Goal: Find specific page/section: Find specific page/section

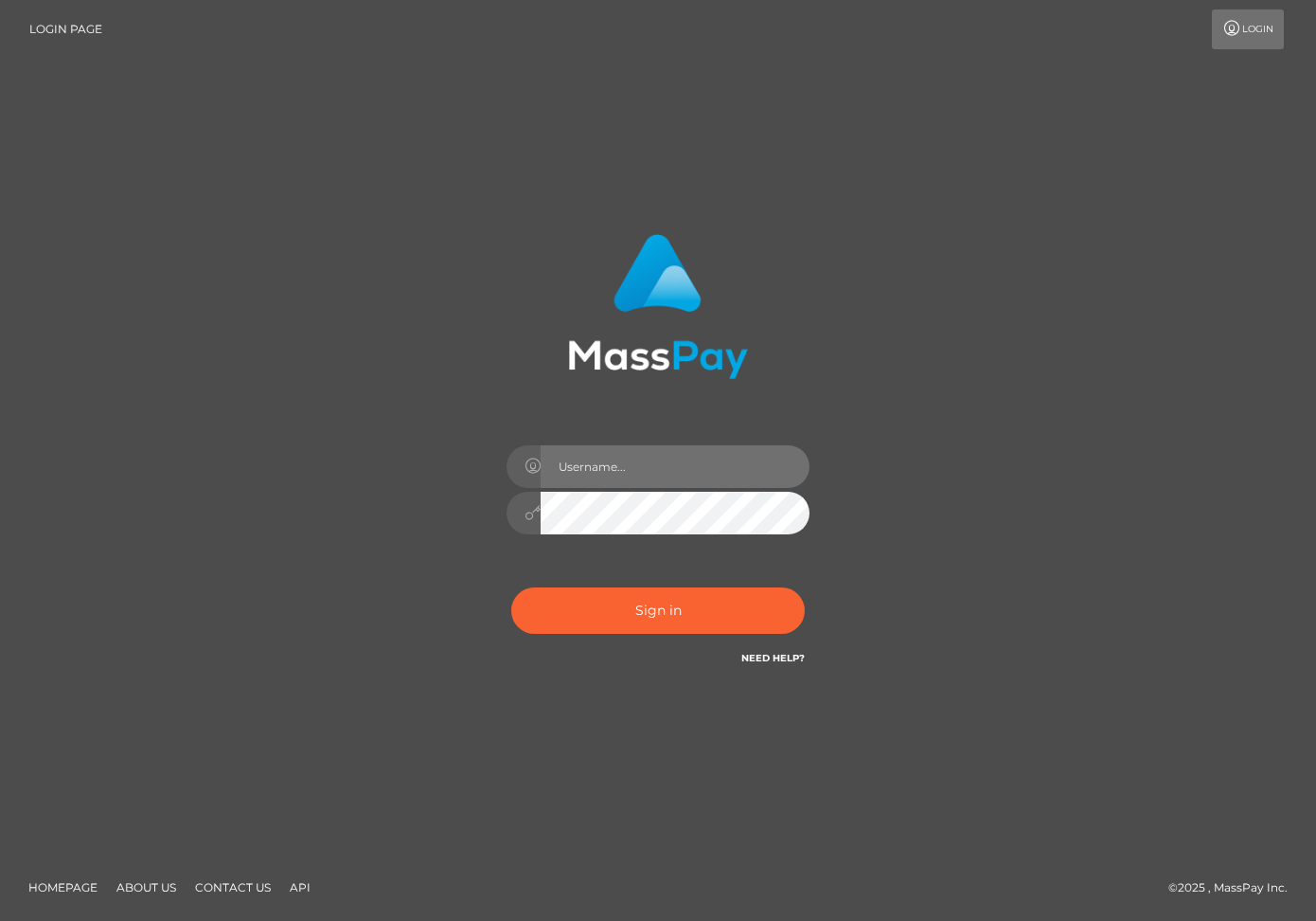
click at [612, 468] on input "text" at bounding box center [675, 467] width 269 height 43
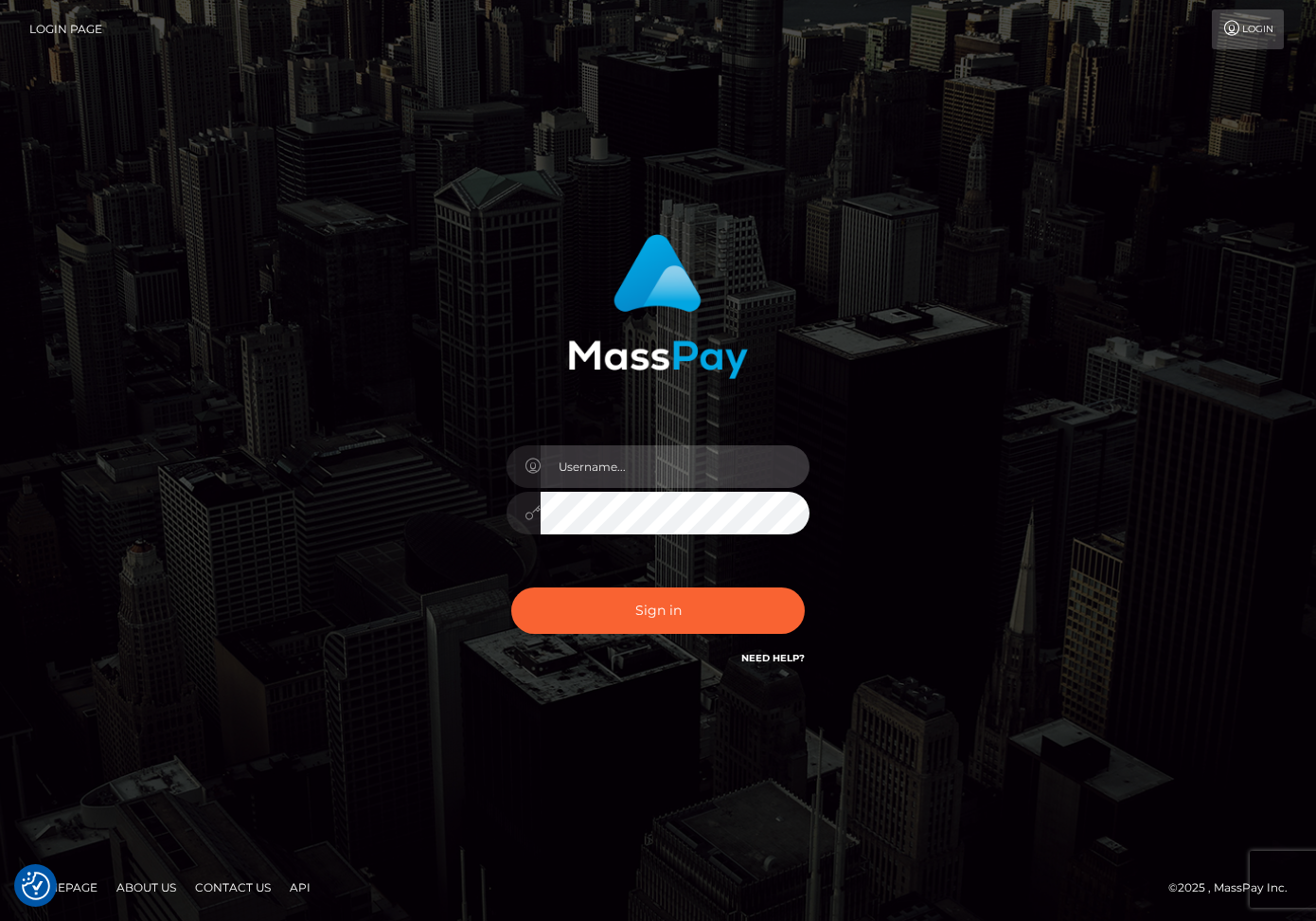
checkbox input "true"
type input "dariag"
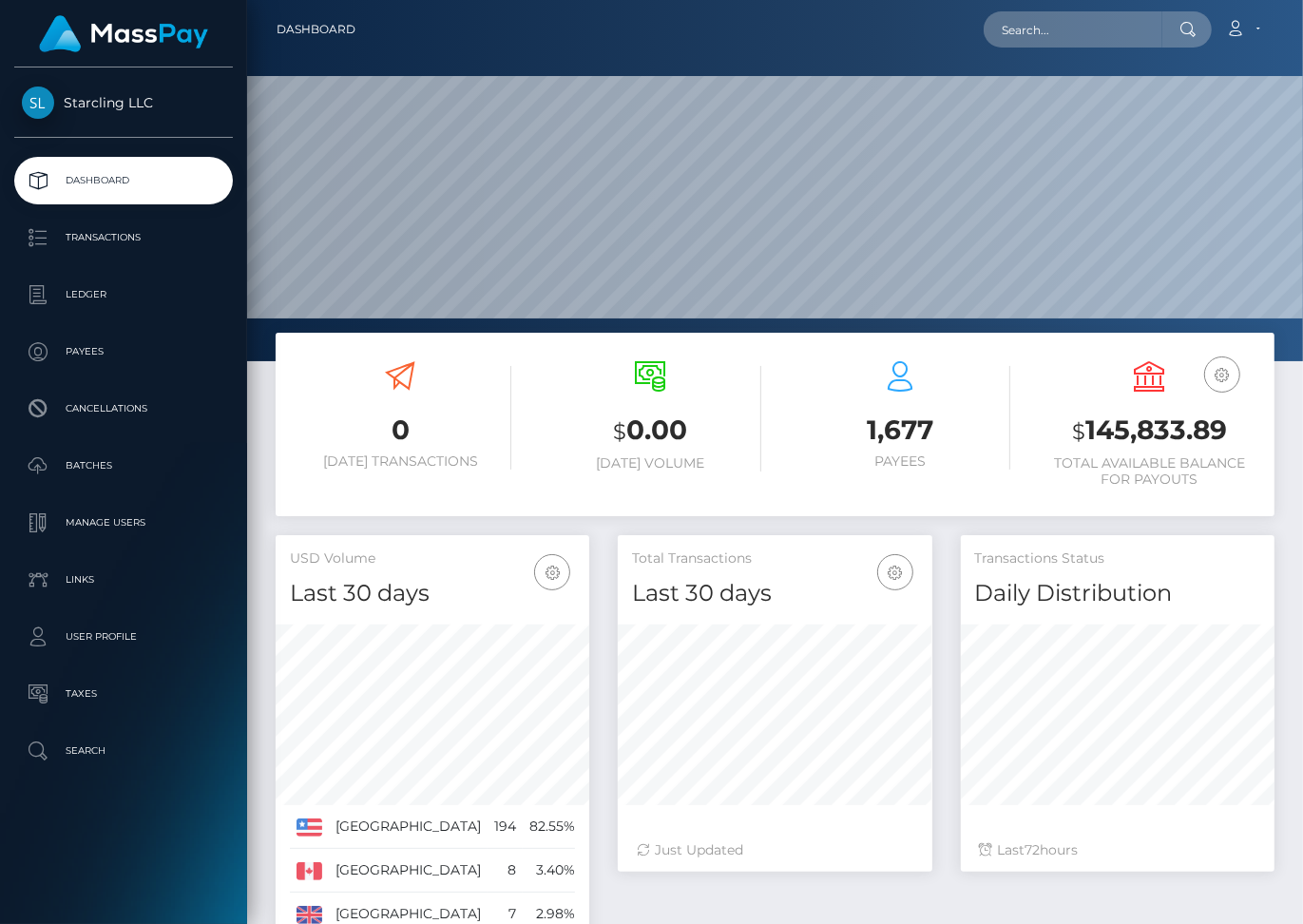
scroll to position [336, 314]
click at [1042, 29] on input "text" at bounding box center [1073, 29] width 179 height 36
paste input "1866979"
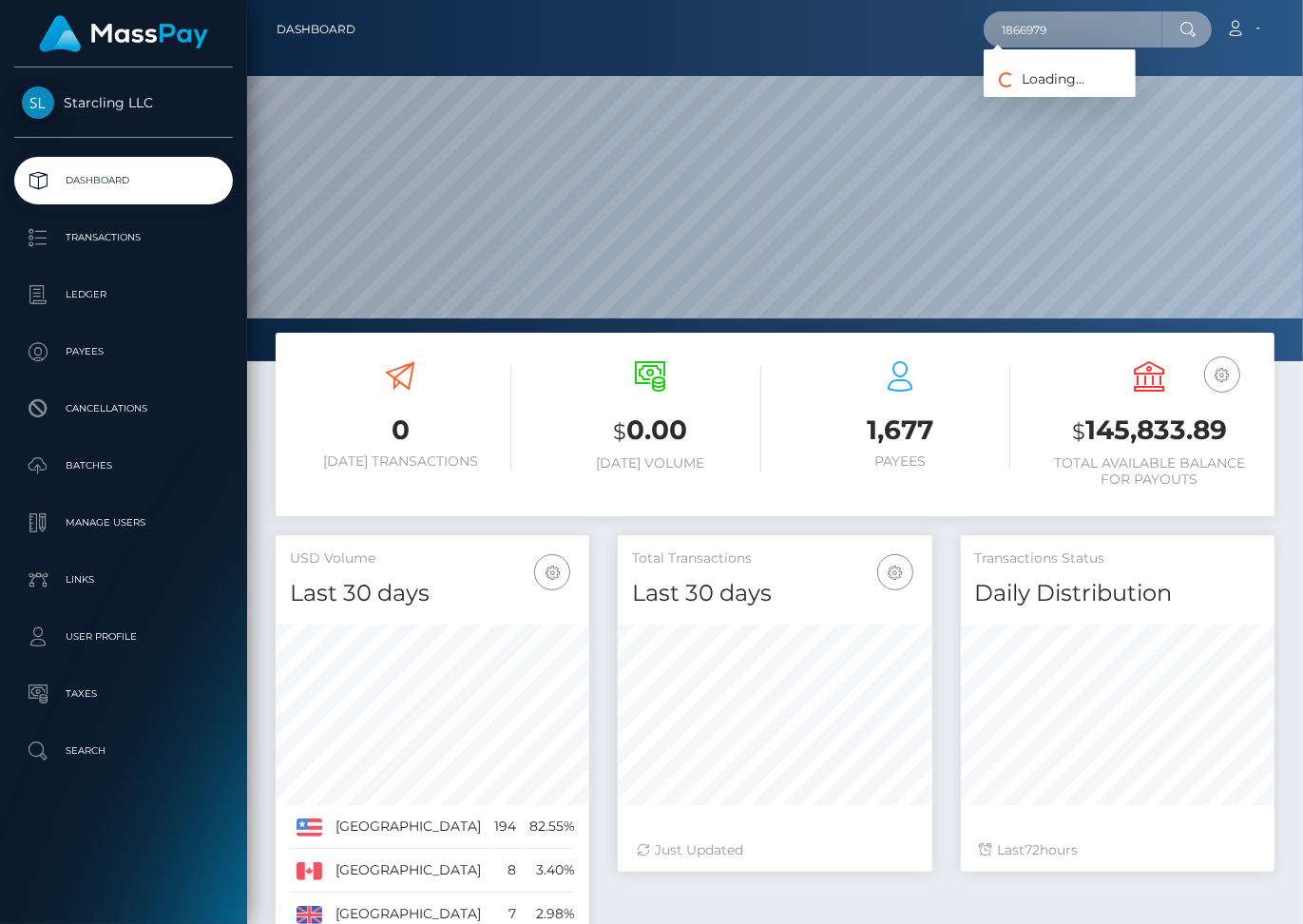
type input "1866979"
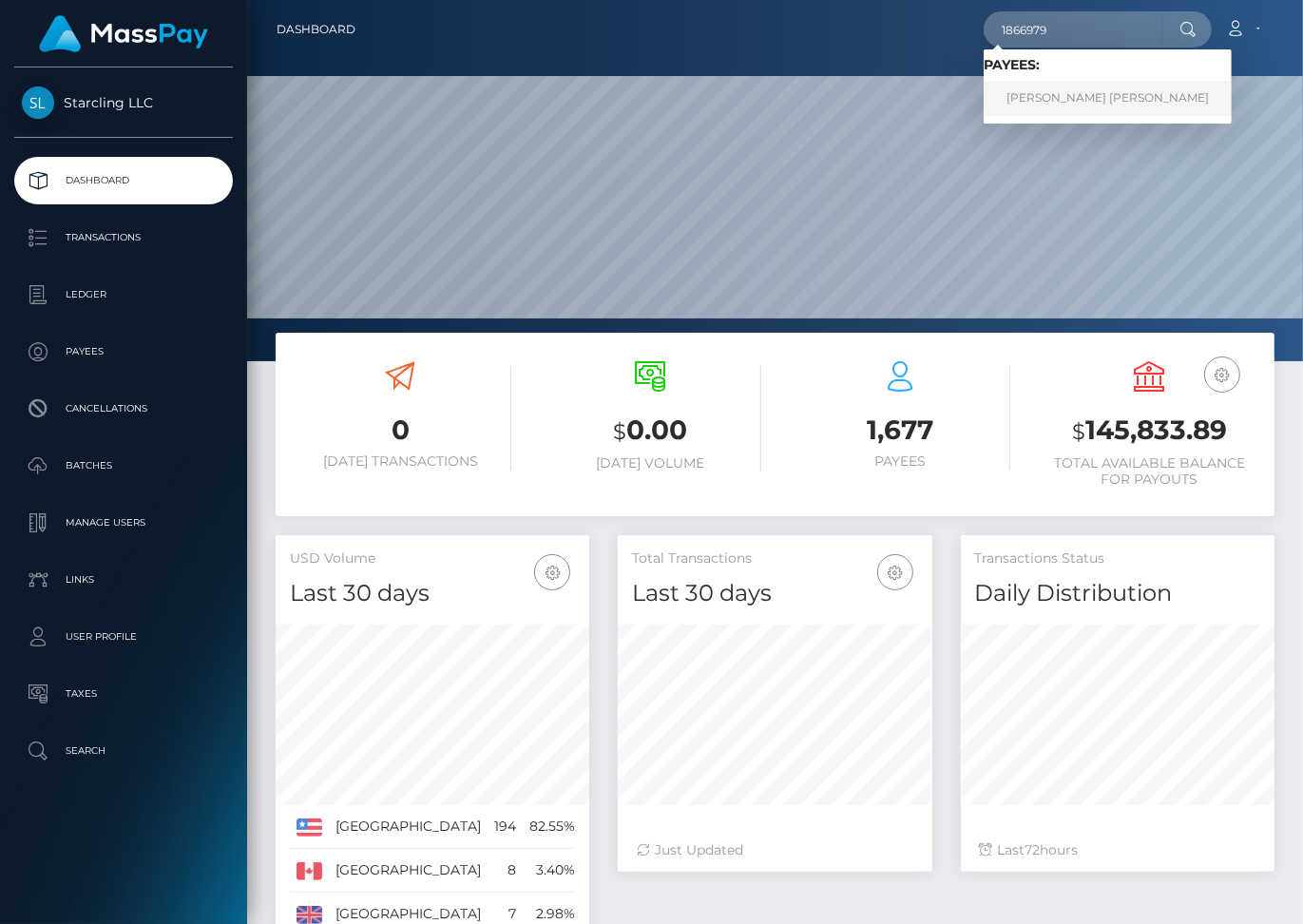
click at [1118, 106] on link "Andres Felipe Gonzalez Gonzalez Barrera" at bounding box center [1108, 99] width 248 height 35
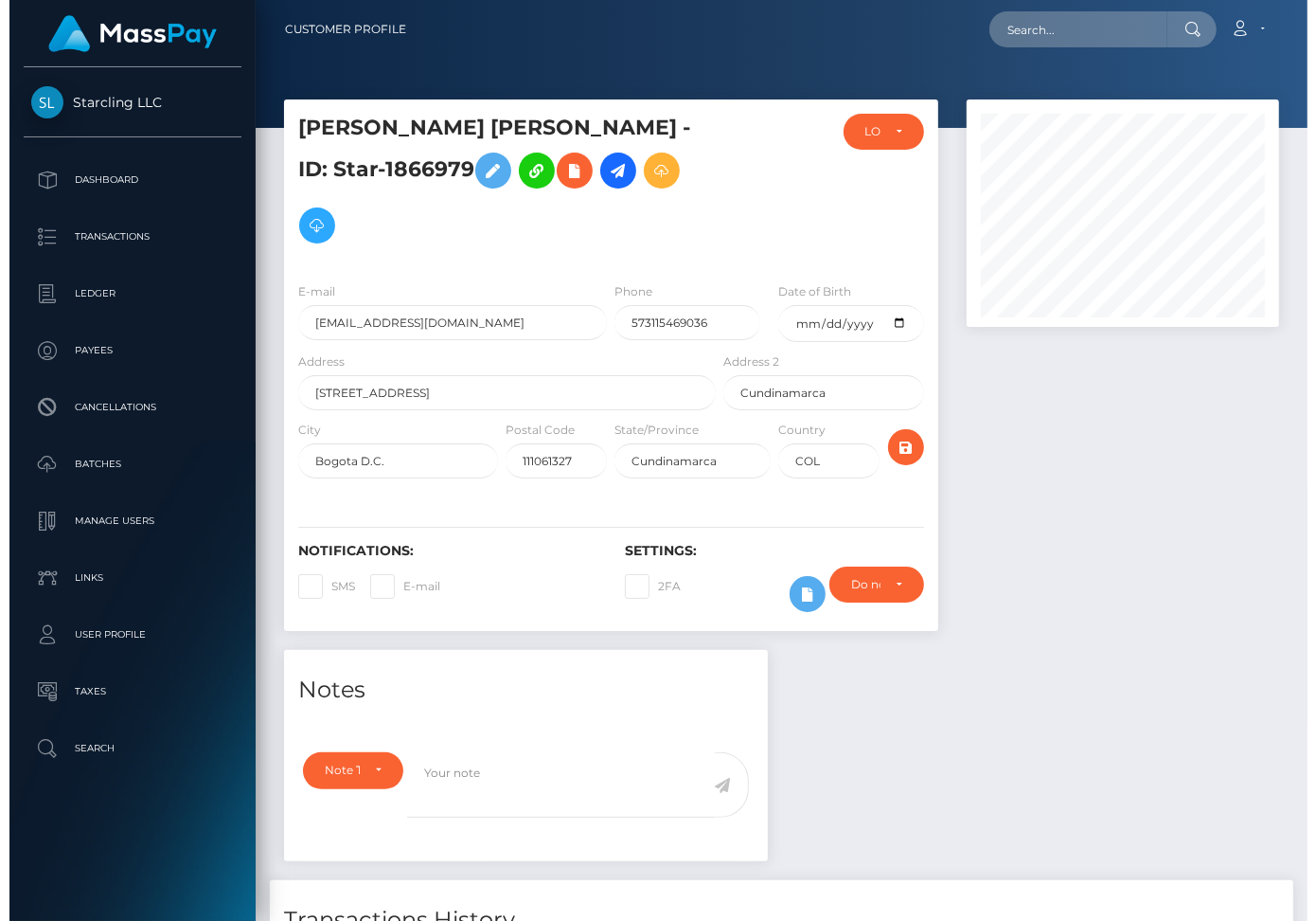
scroll to position [227, 313]
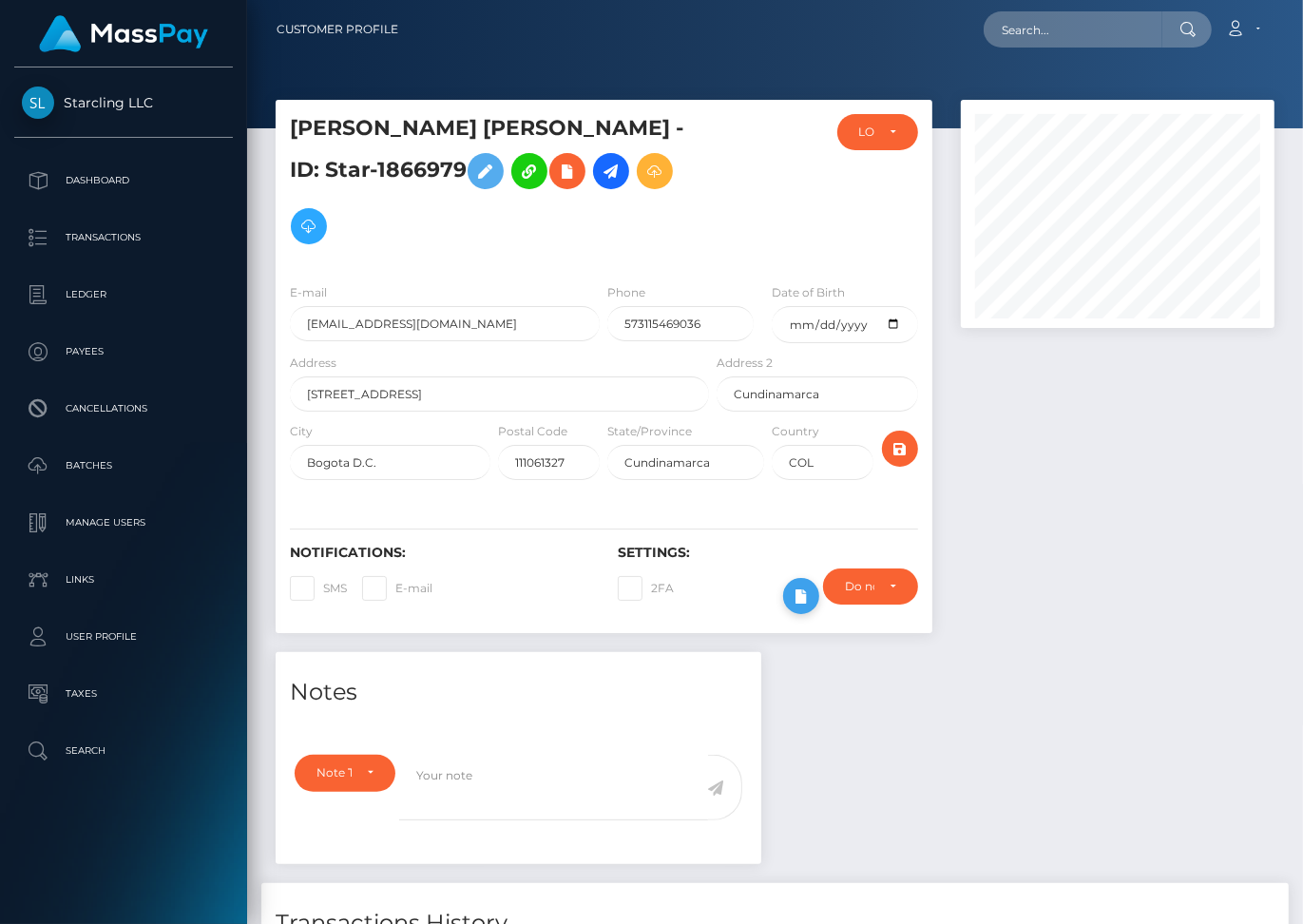
click at [806, 592] on icon at bounding box center [801, 596] width 22 height 23
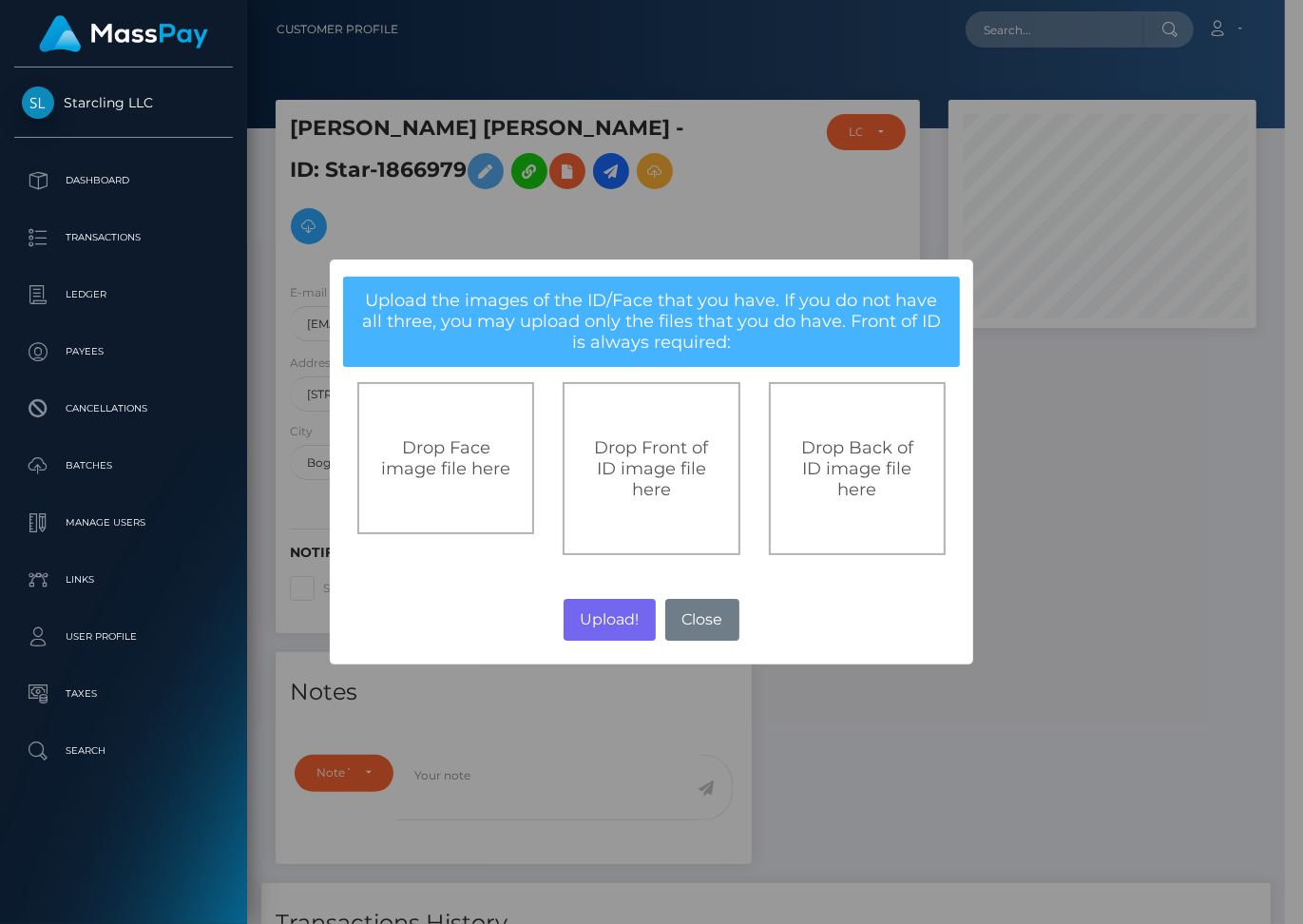
scroll to position [949968, 950319]
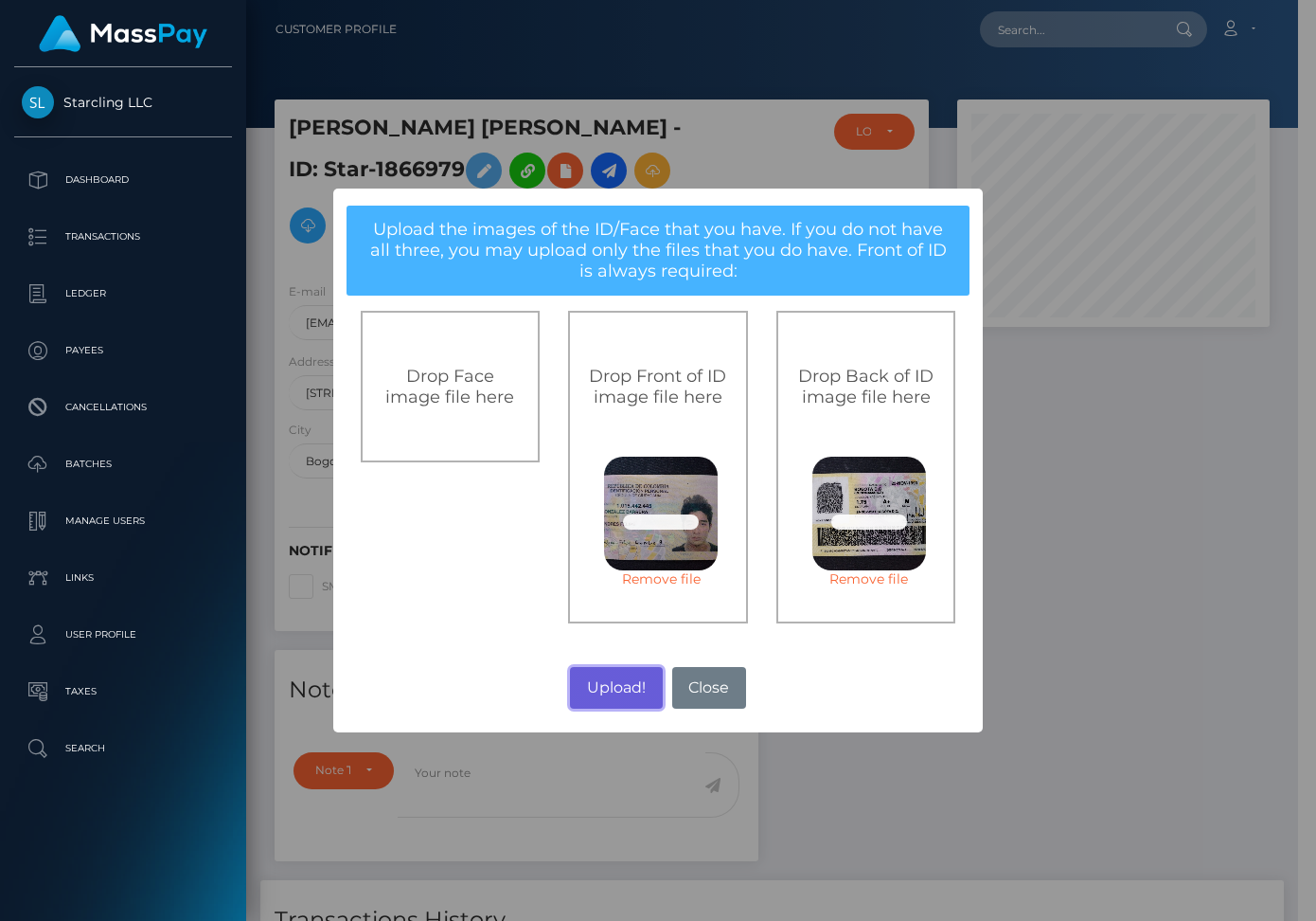
click at [624, 702] on button "Upload!" at bounding box center [616, 687] width 92 height 42
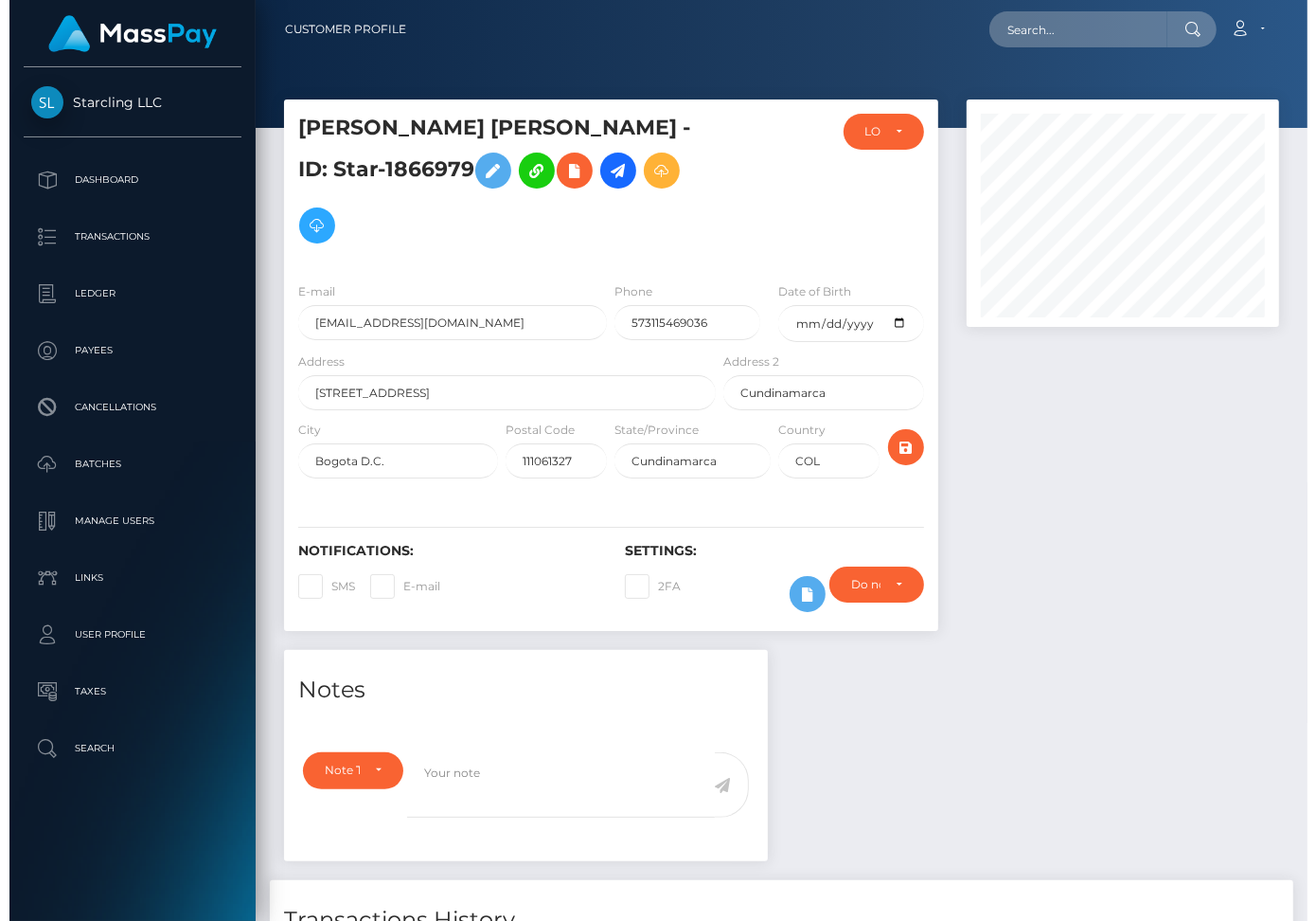
scroll to position [227, 313]
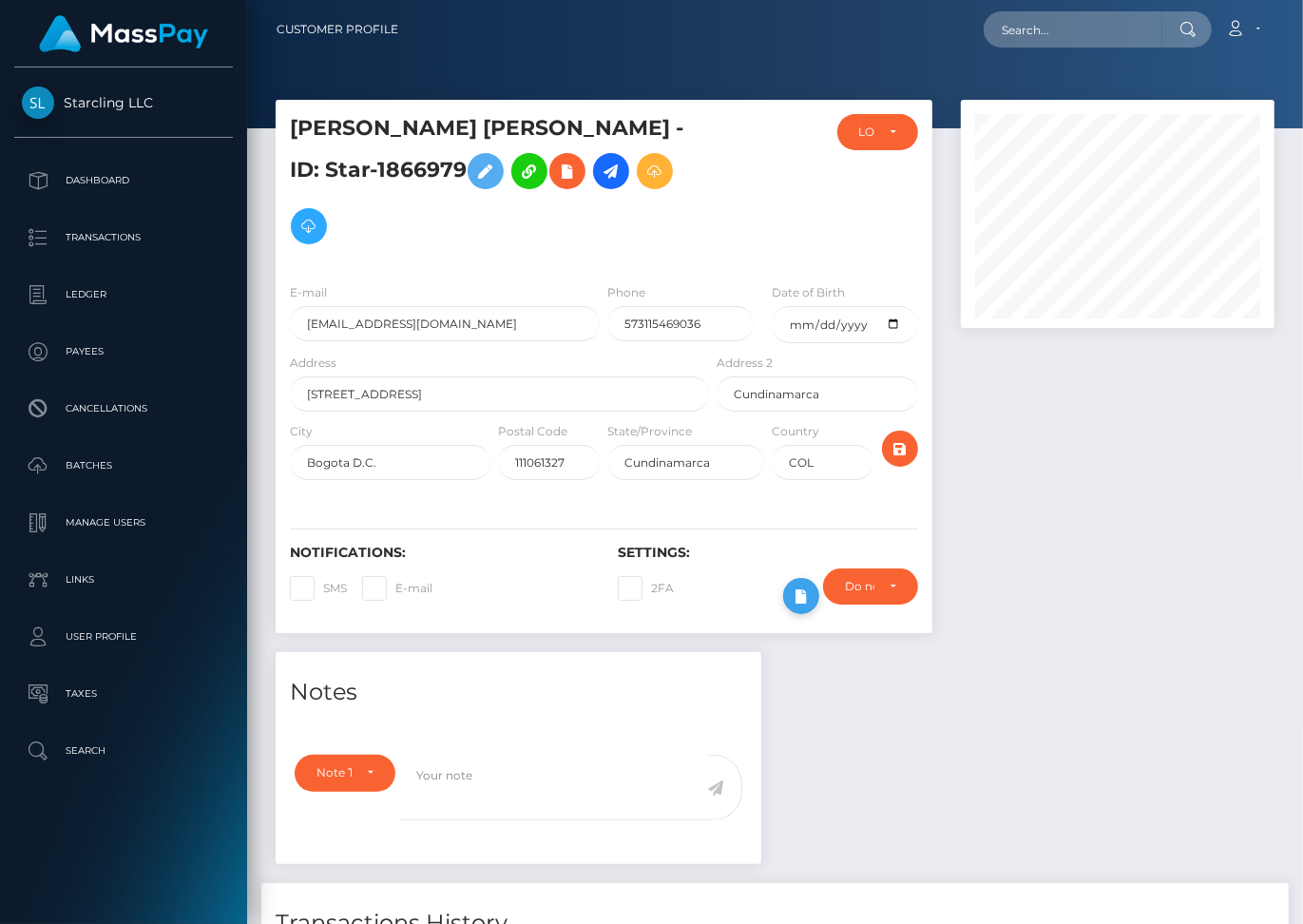
click at [802, 596] on icon at bounding box center [801, 596] width 22 height 23
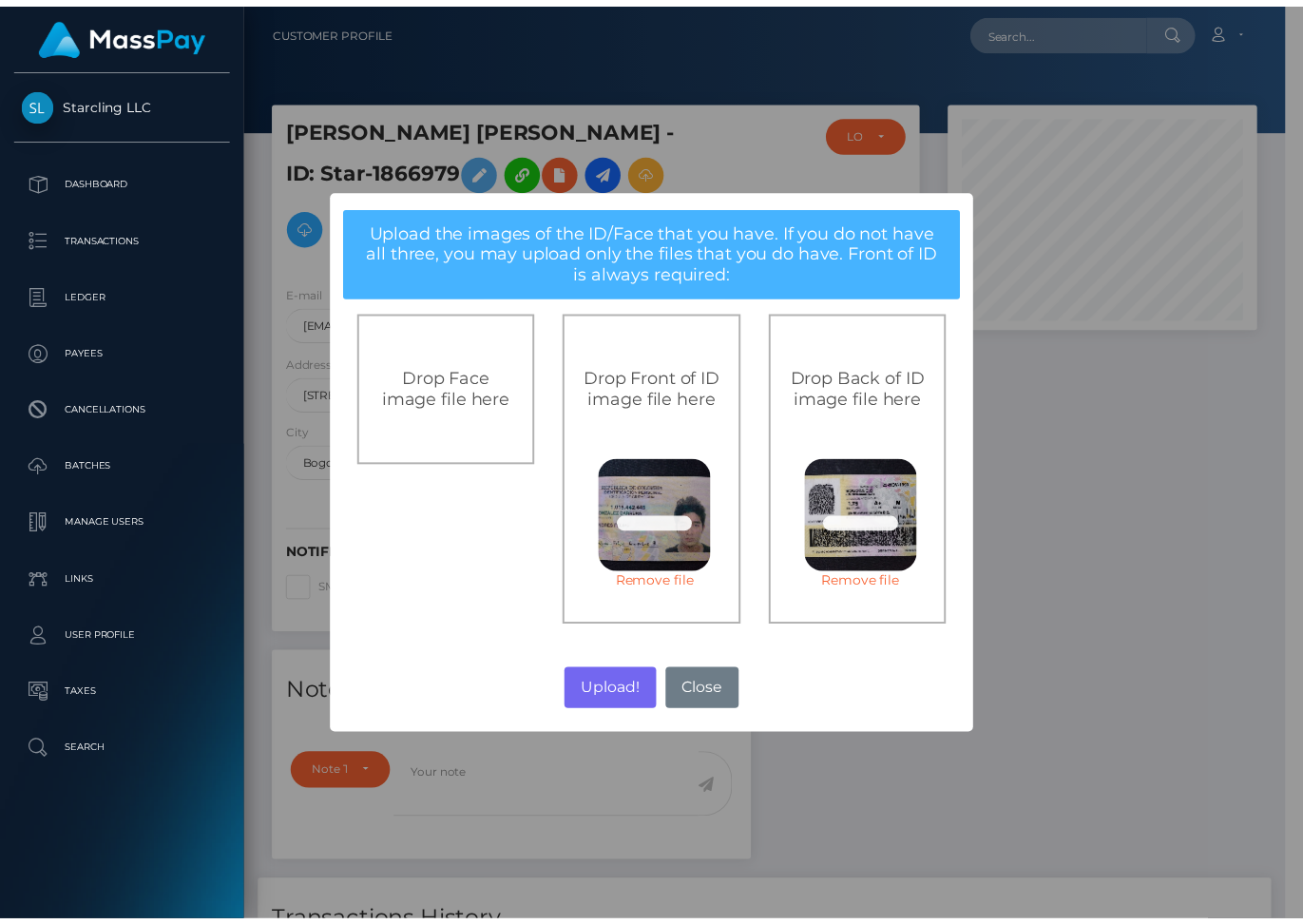
scroll to position [949968, 950319]
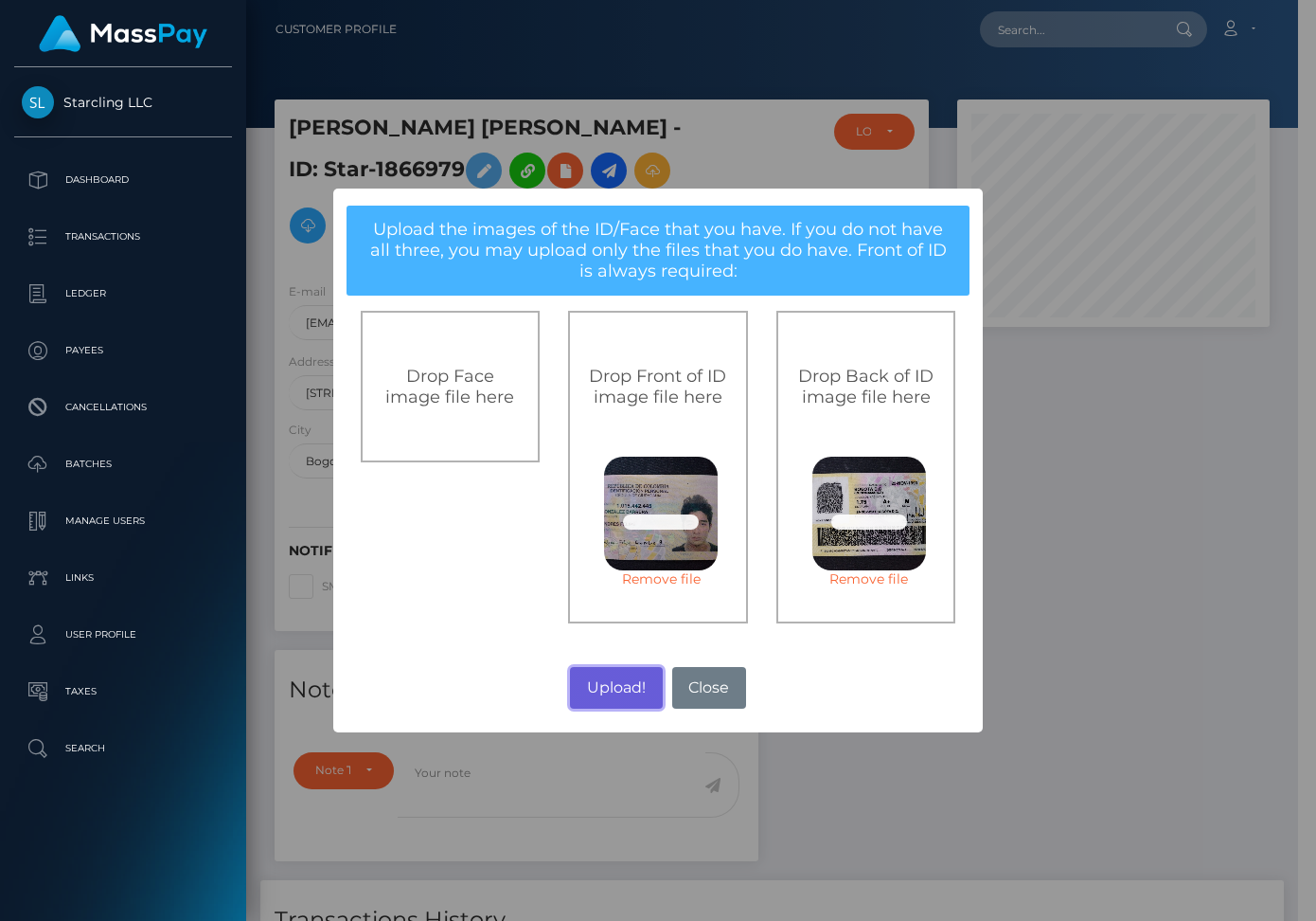
click at [612, 709] on button "Upload!" at bounding box center [616, 687] width 92 height 42
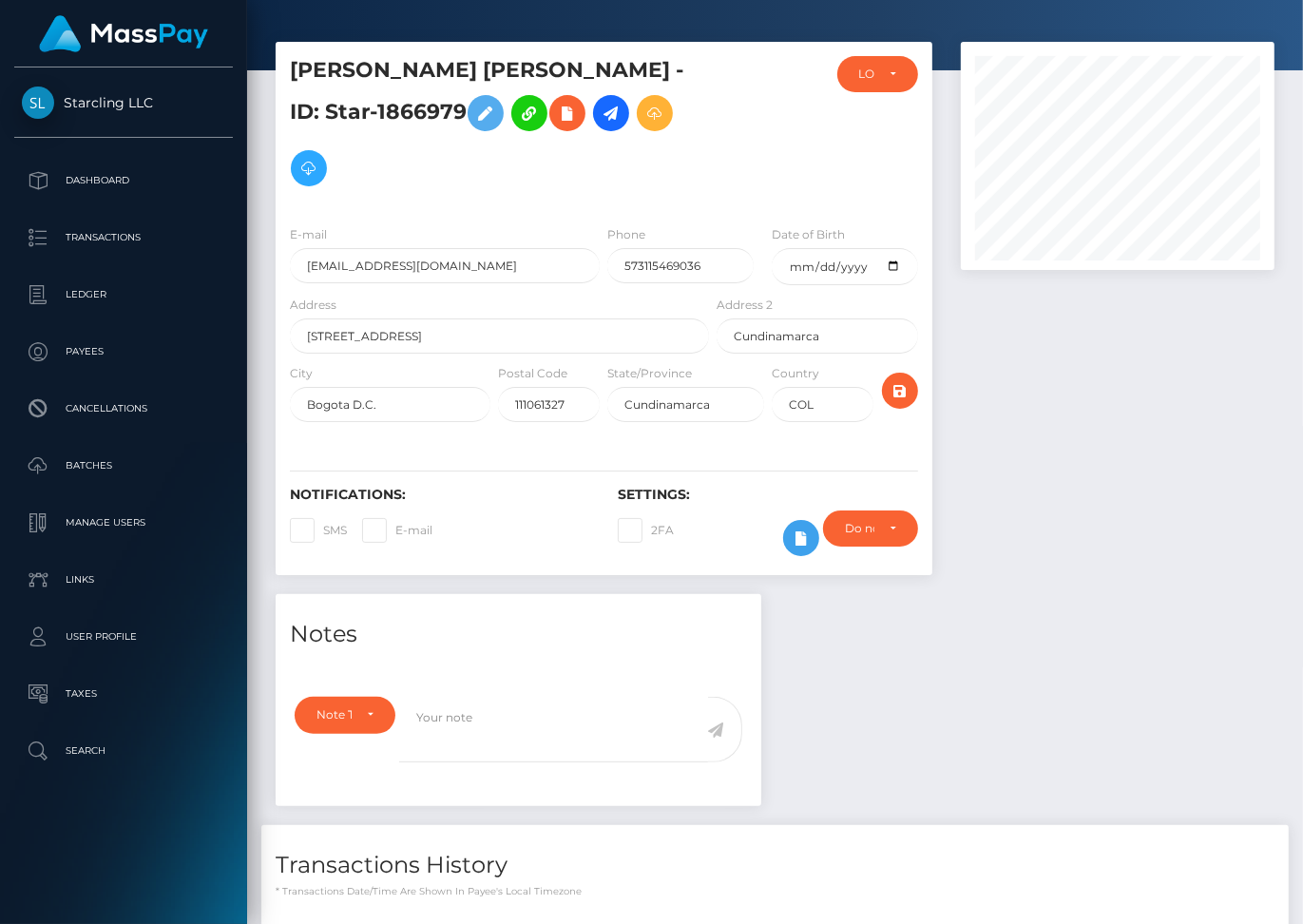
scroll to position [0, 0]
